Goal: Find specific page/section: Find specific page/section

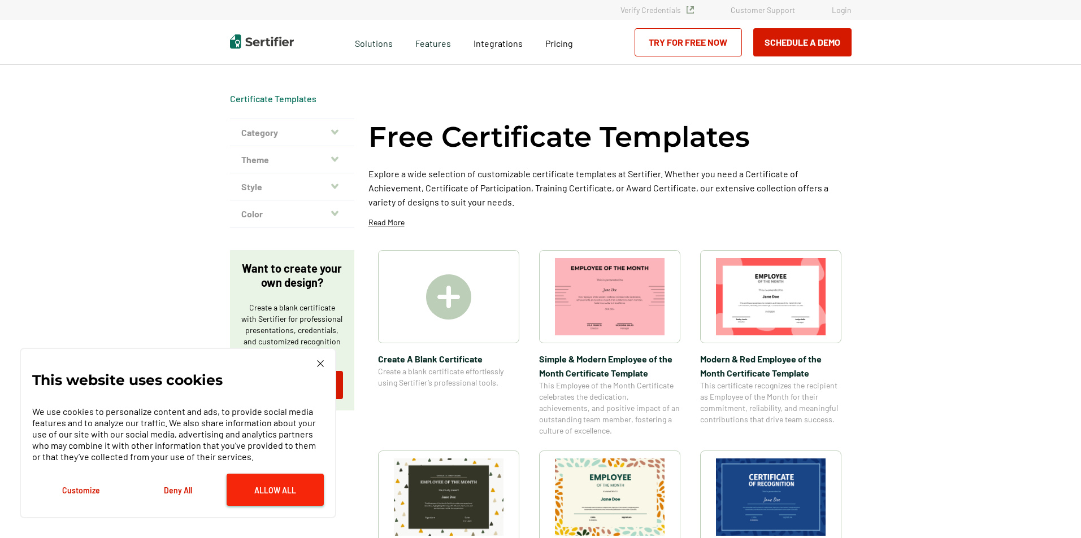
click at [294, 498] on button "Allow All" at bounding box center [275, 490] width 97 height 32
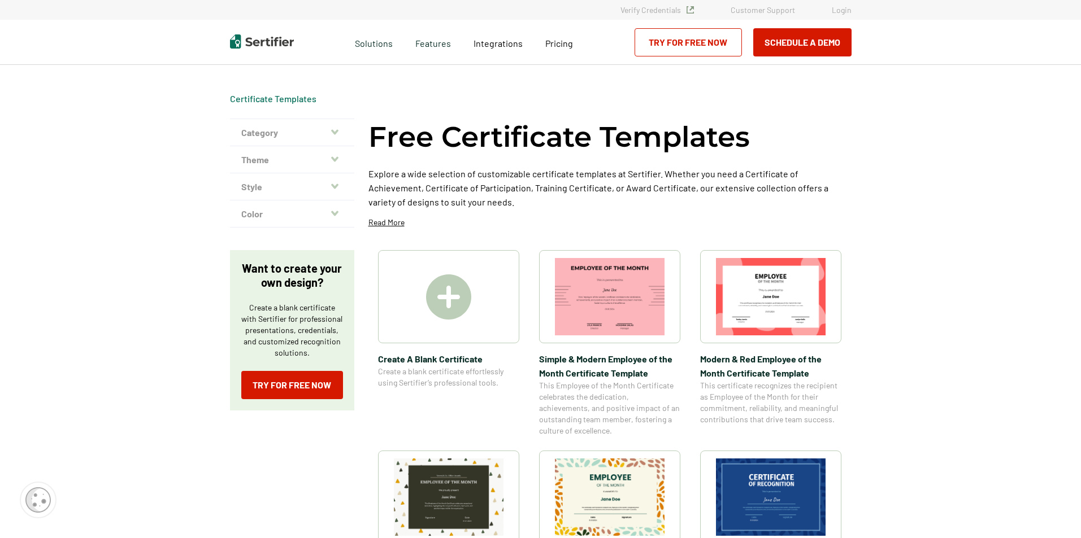
click at [335, 161] on icon "button" at bounding box center [334, 159] width 7 height 9
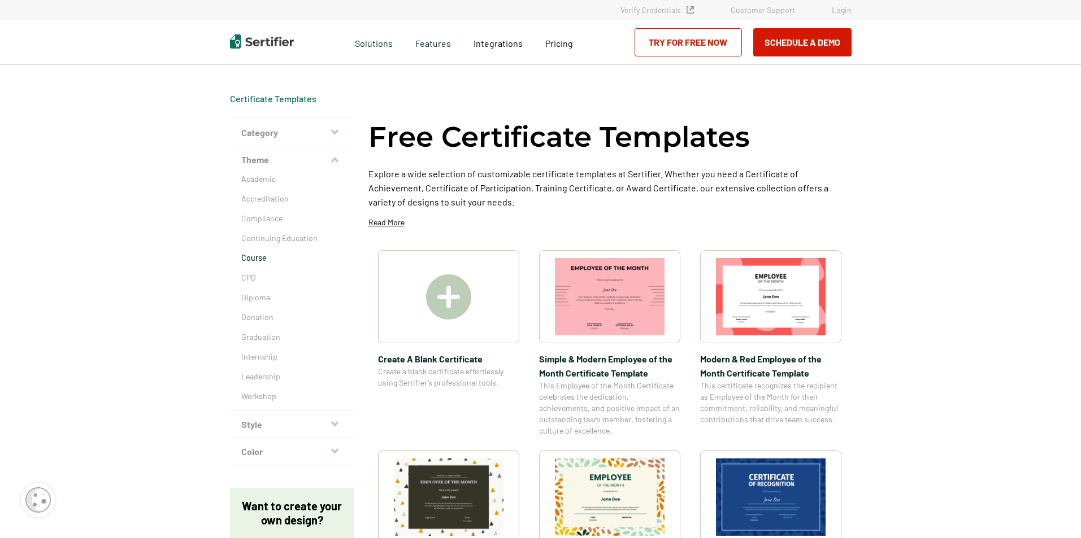
click at [257, 260] on p "Course" at bounding box center [292, 258] width 102 height 11
